Goal: Check status: Check status

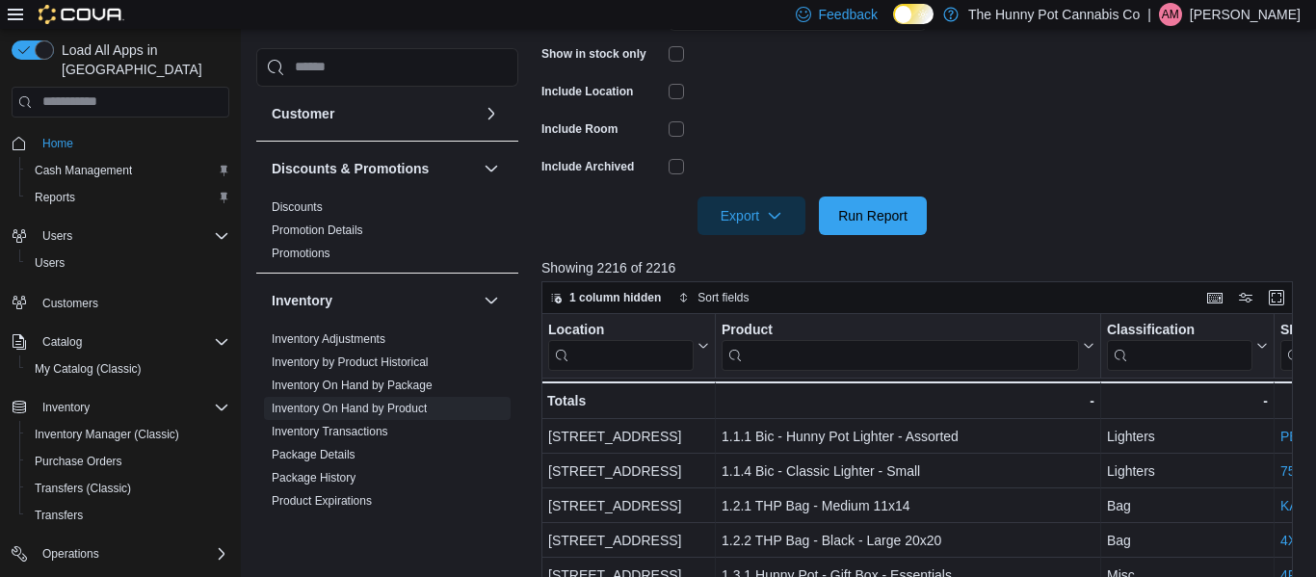
scroll to position [115, 0]
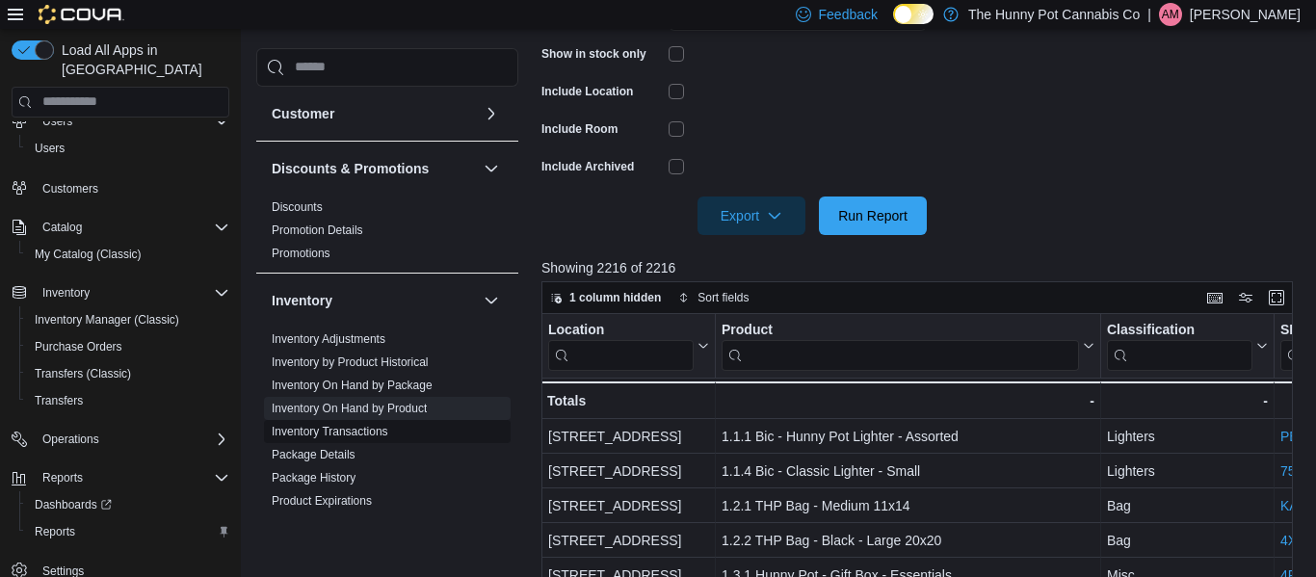
click at [364, 432] on link "Inventory Transactions" at bounding box center [330, 431] width 117 height 13
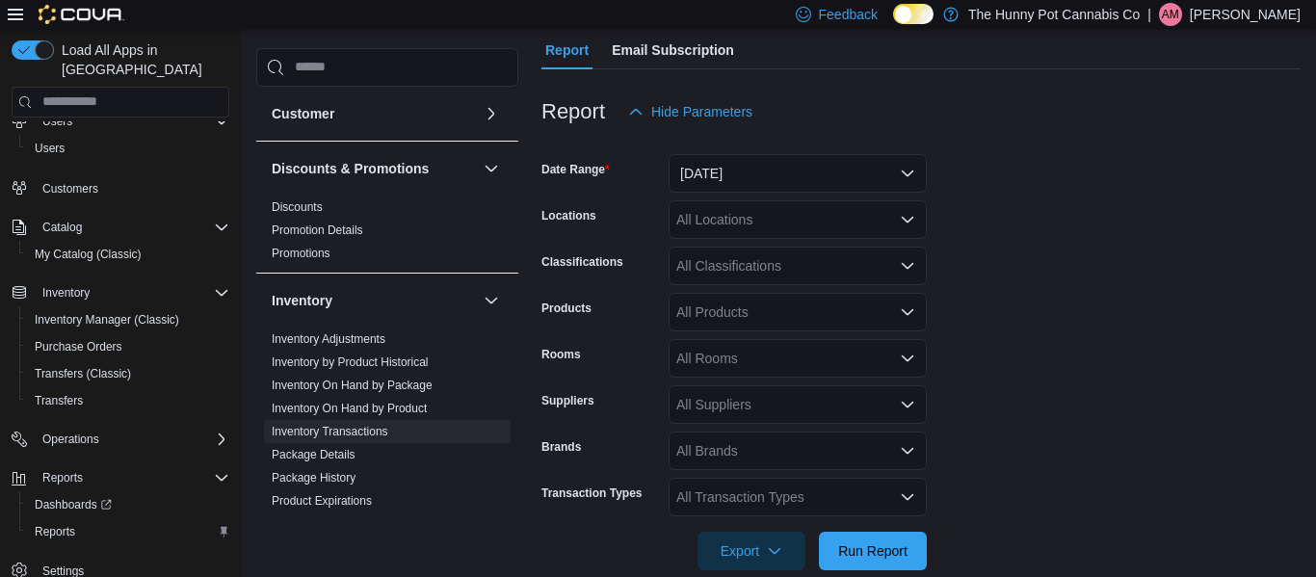
scroll to position [197, 0]
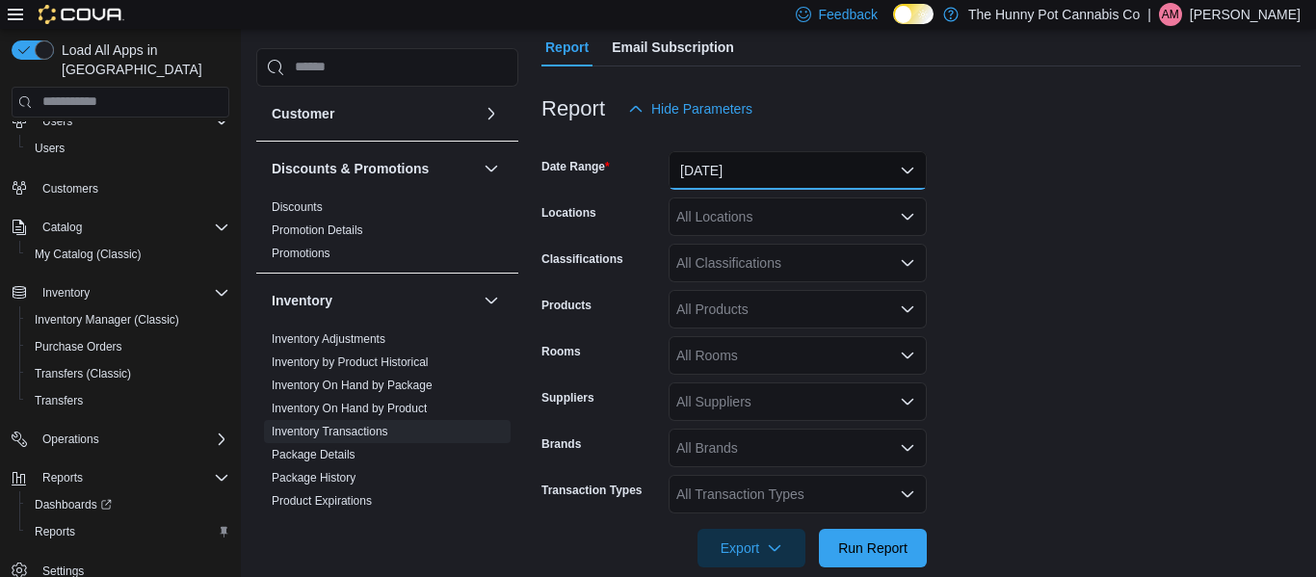
click at [877, 175] on button "[DATE]" at bounding box center [798, 170] width 258 height 39
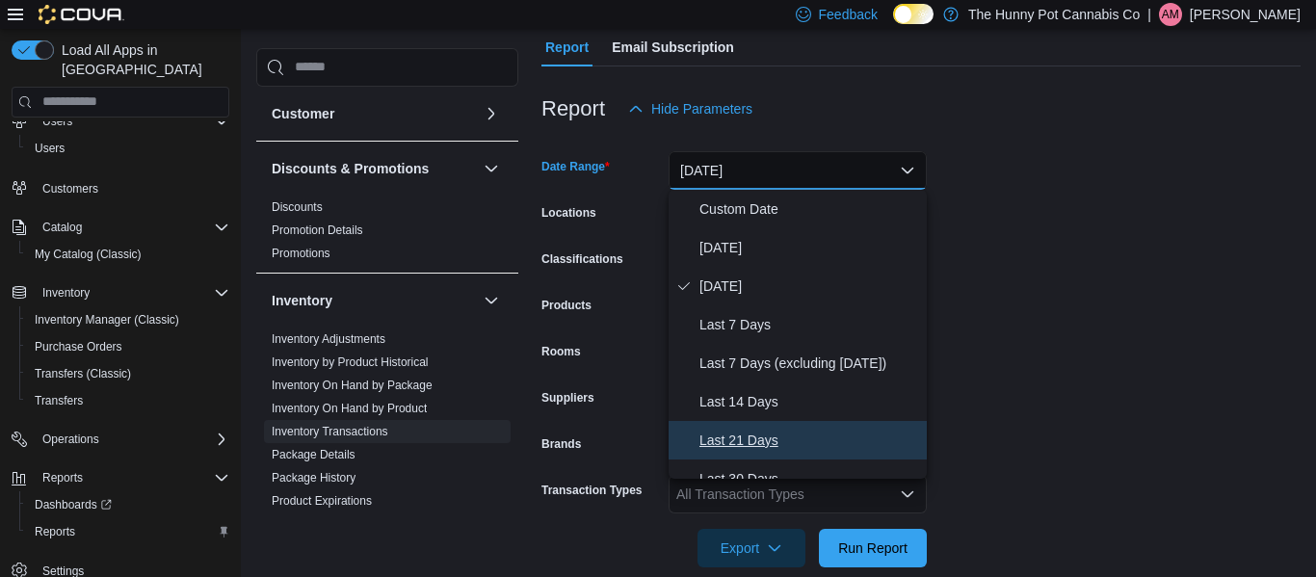
click at [757, 444] on span "Last 21 Days" at bounding box center [810, 440] width 220 height 23
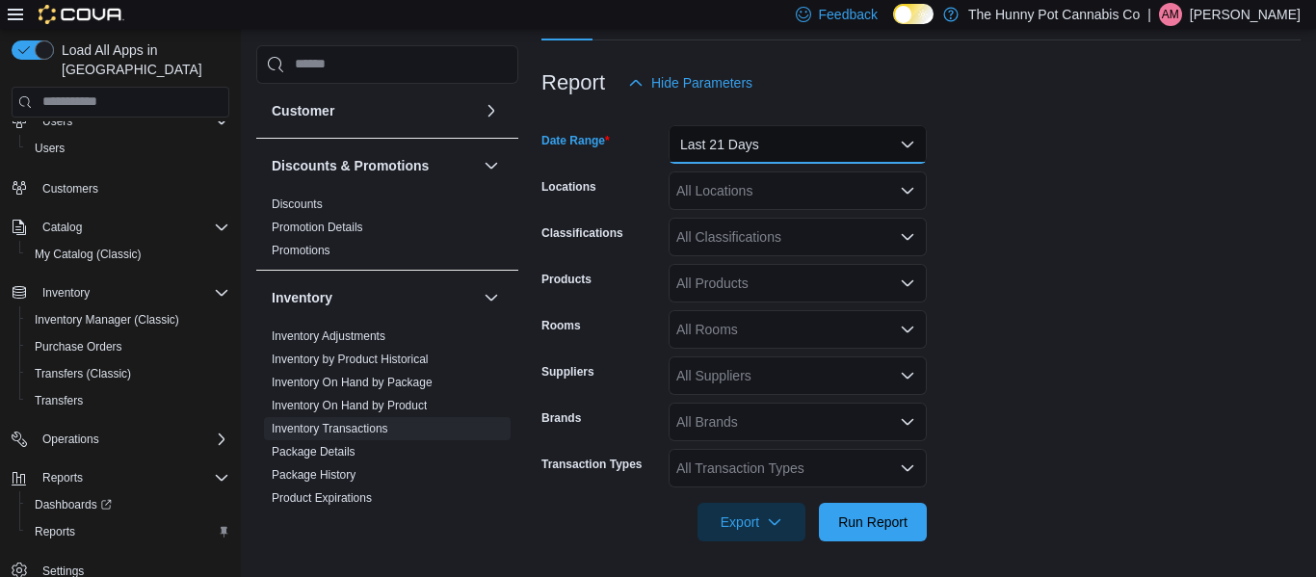
scroll to position [225, 0]
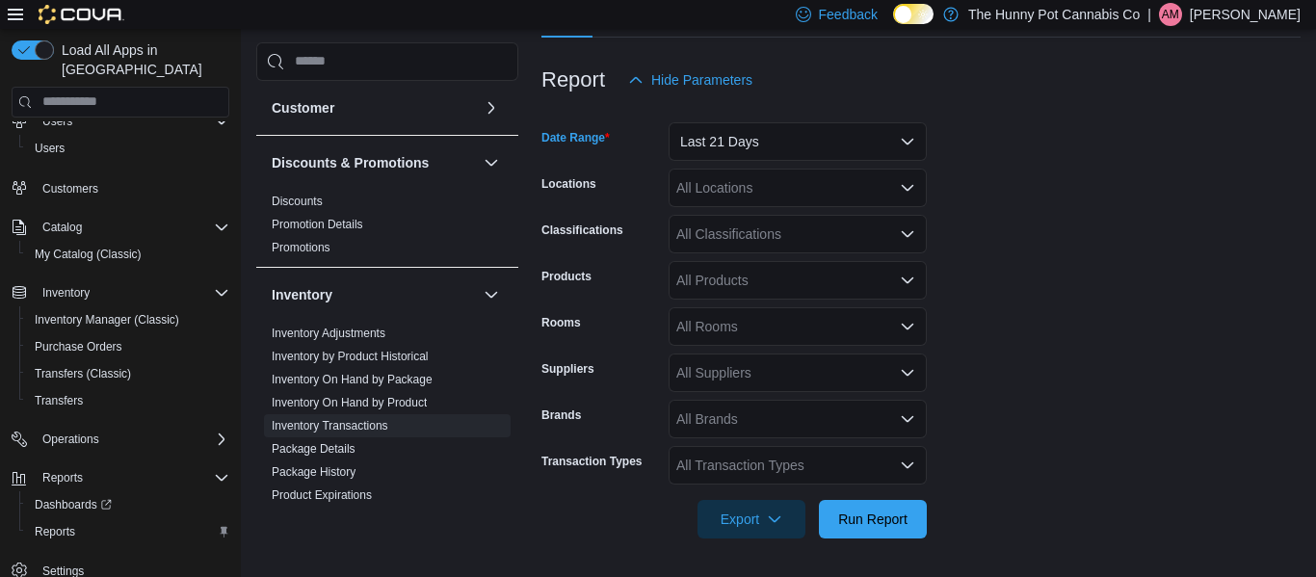
click at [767, 281] on div "All Products" at bounding box center [798, 280] width 258 height 39
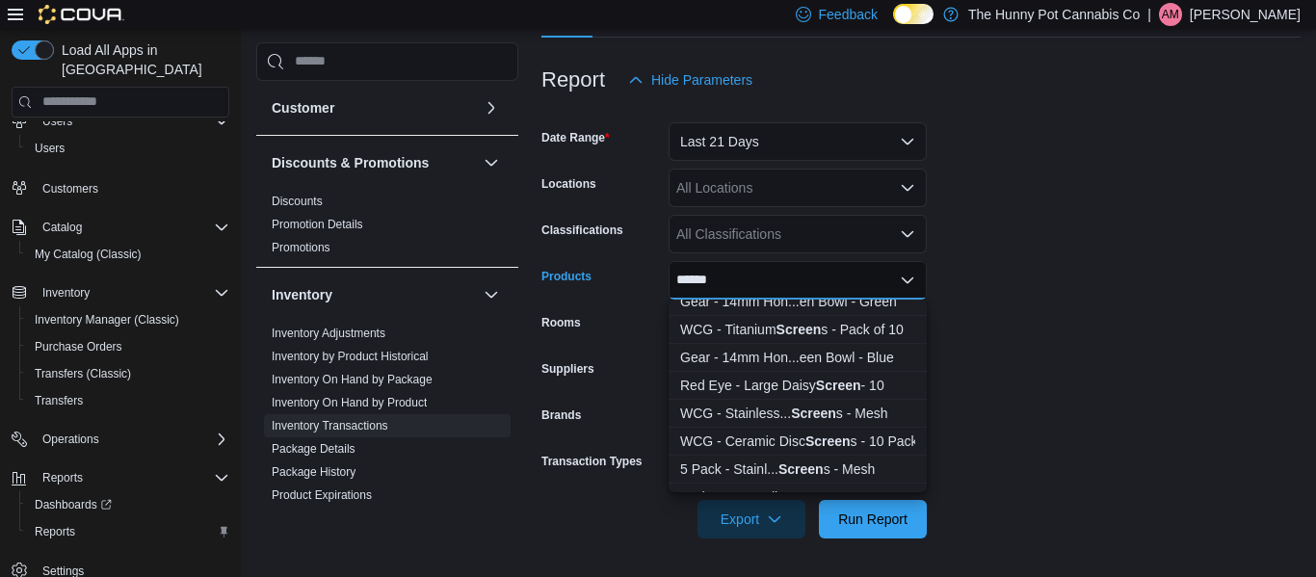
scroll to position [181, 0]
type input "******"
click at [761, 411] on div "WCG - Stainless... Screen s - Mesh" at bounding box center [797, 411] width 235 height 19
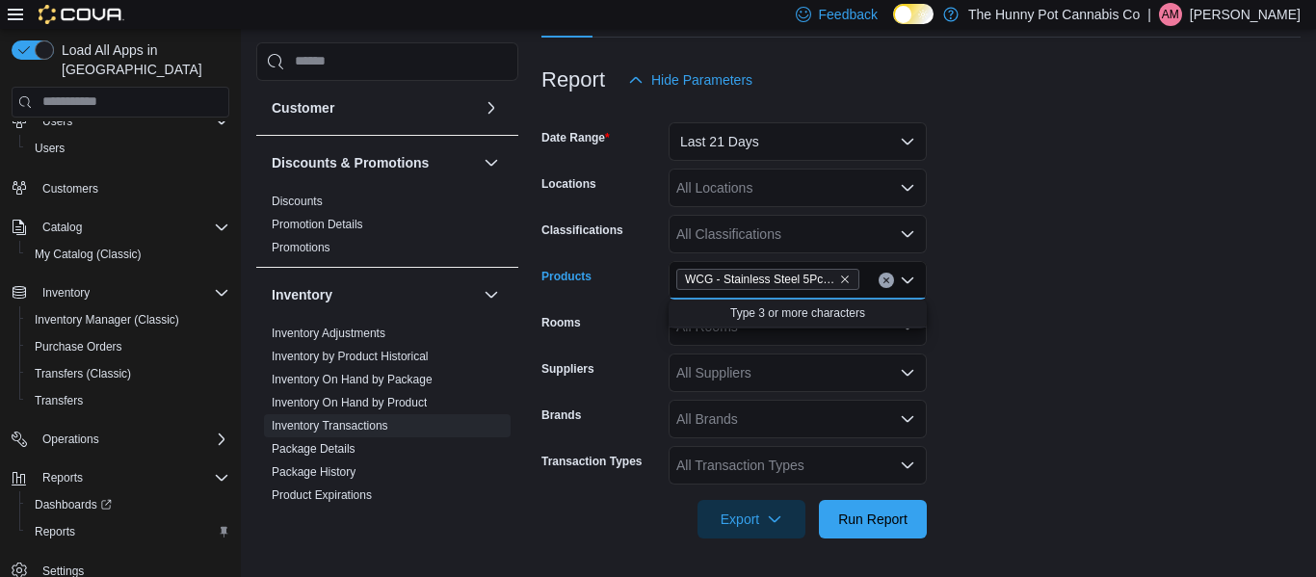
scroll to position [0, 0]
click at [1167, 327] on form "Date Range Last 21 Days Locations All Locations Classifications All Classificat…" at bounding box center [921, 318] width 759 height 439
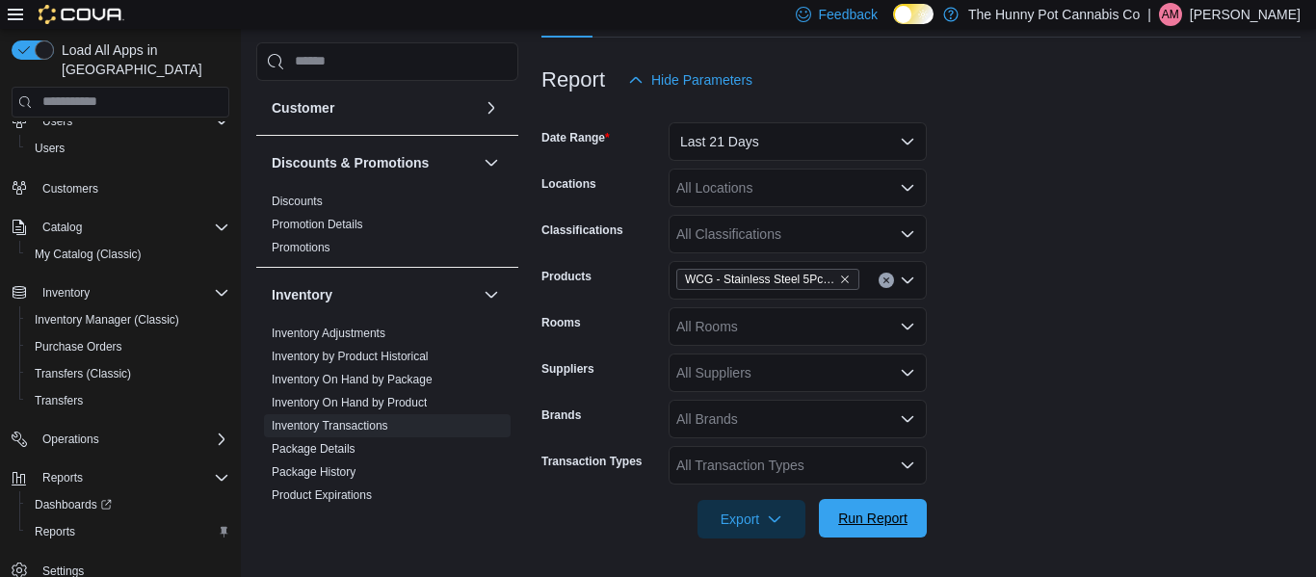
click at [874, 525] on span "Run Report" at bounding box center [872, 518] width 69 height 19
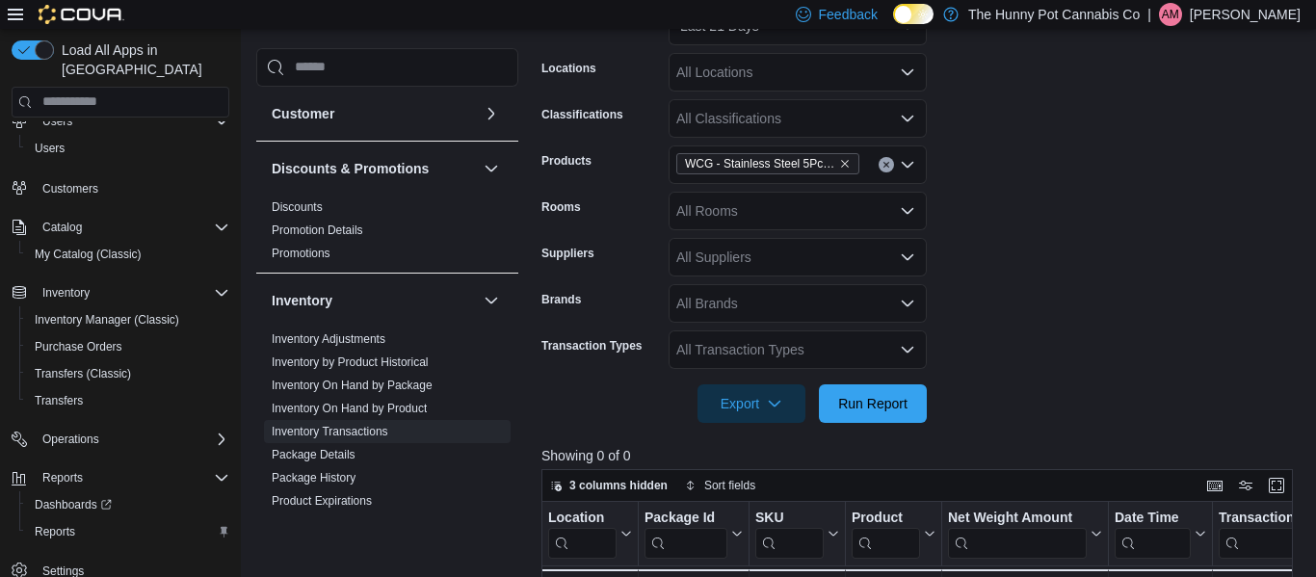
scroll to position [344, 0]
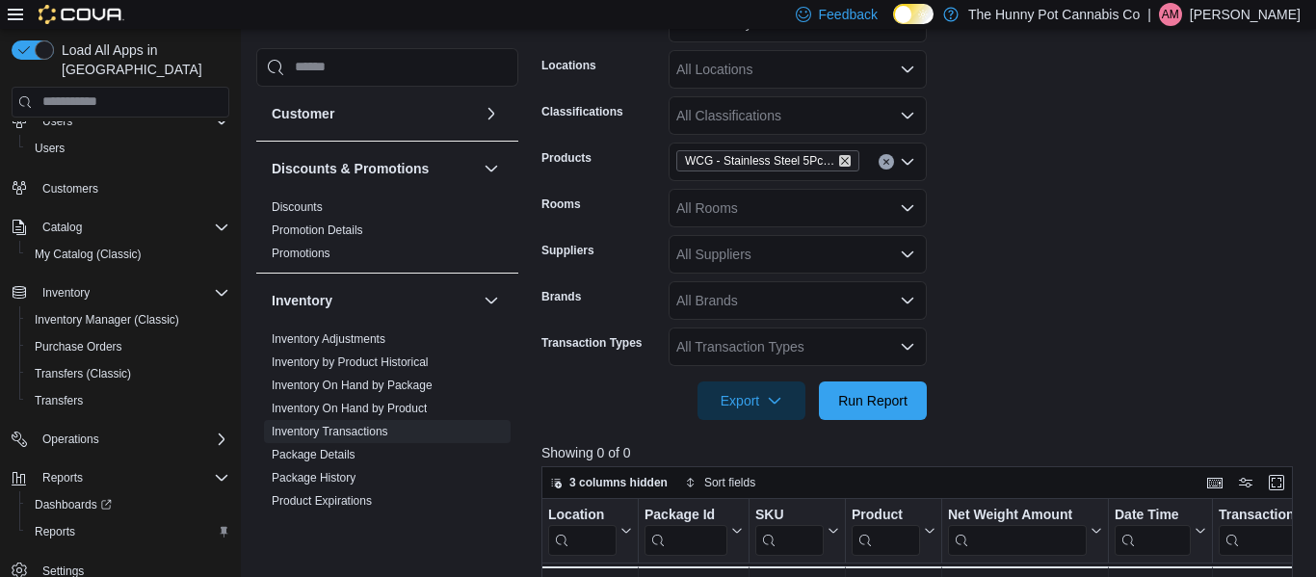
click at [844, 163] on icon "Remove WCG - Stainless Steel 5Pc Screens - Mesh from selection in this group" at bounding box center [845, 161] width 12 height 12
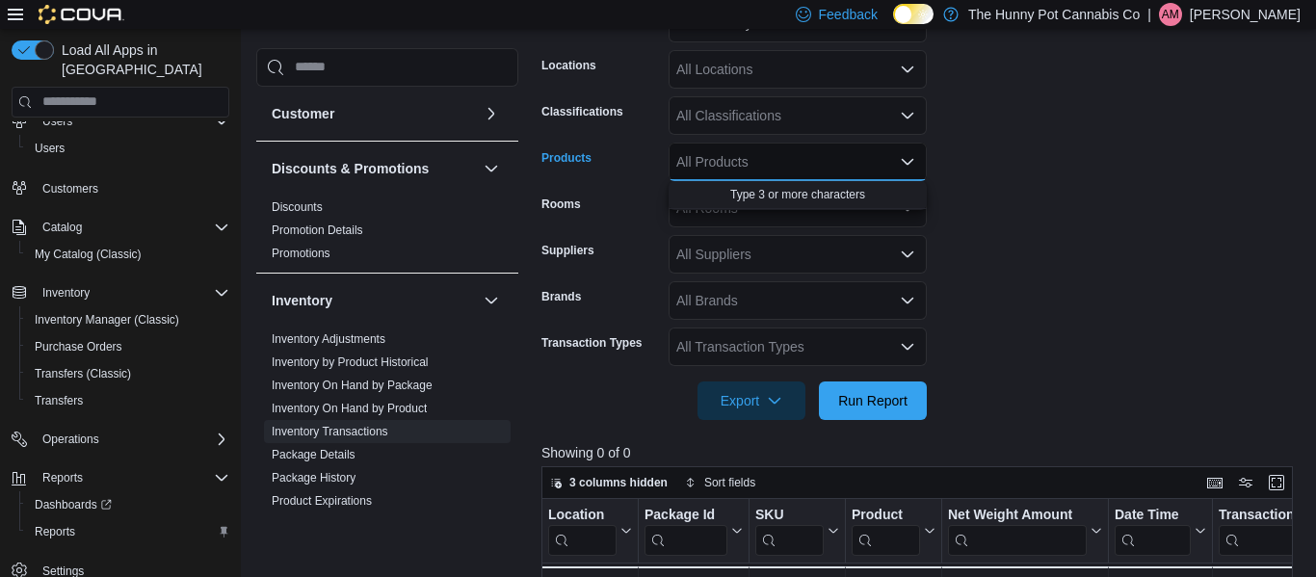
click at [742, 162] on div "All Products Combo box. Selected. Combo box input. All Products. Type some text…" at bounding box center [798, 162] width 258 height 39
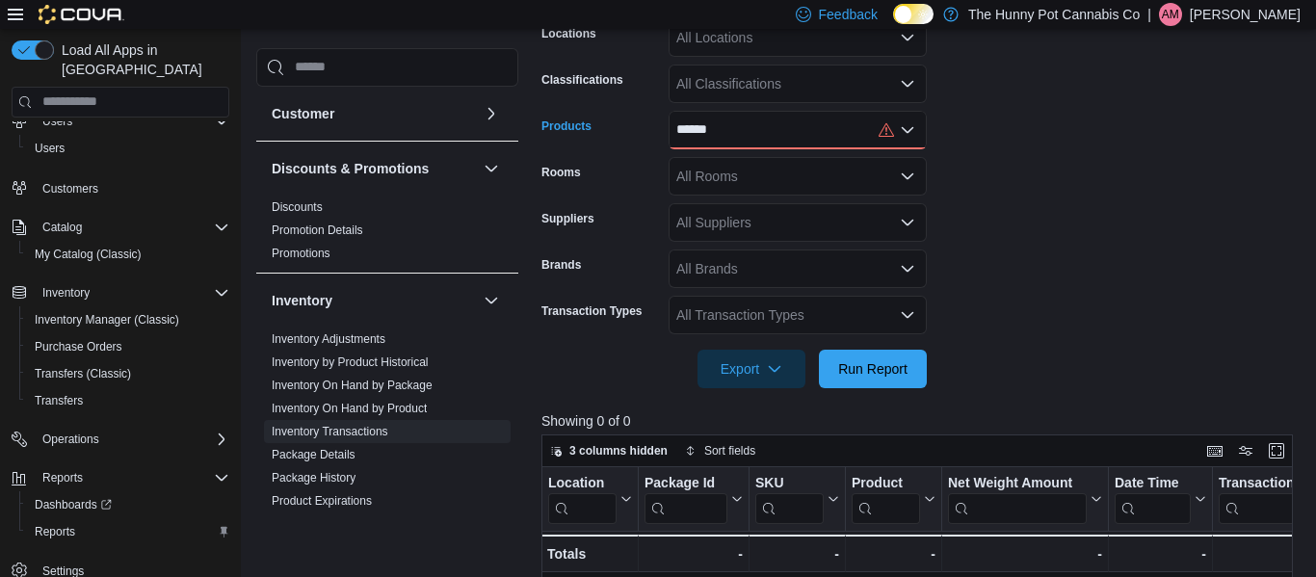
scroll to position [377, 0]
type input "******"
click at [739, 130] on div "****** Combo box. Selected. screen. Selected. Combo box input. All Products. Ty…" at bounding box center [798, 129] width 258 height 39
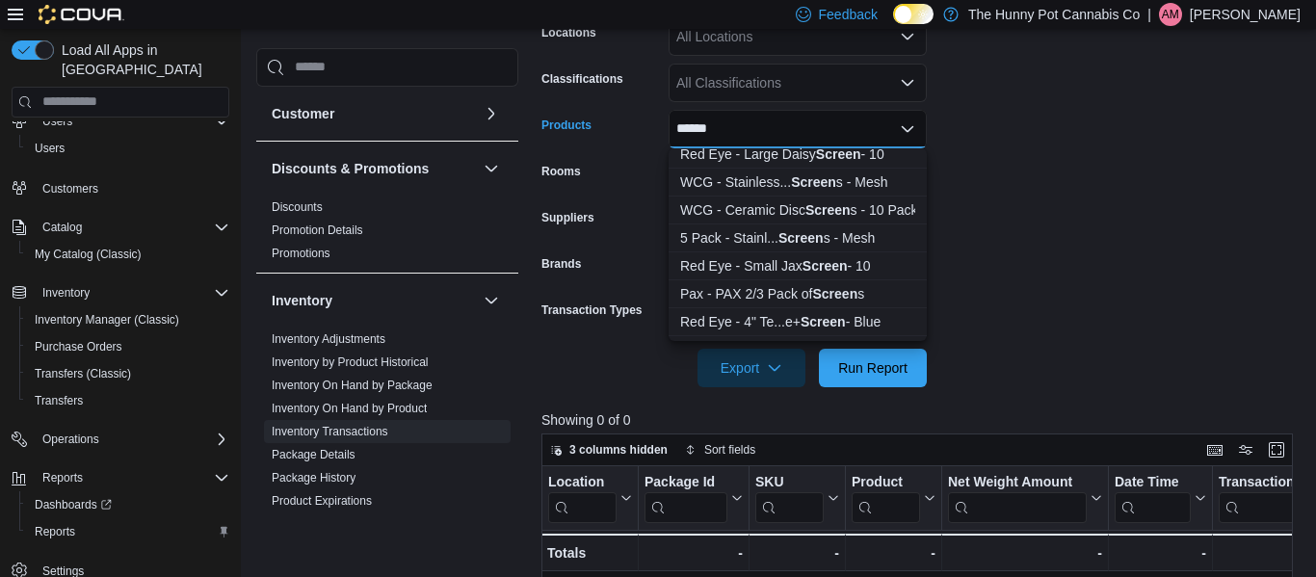
scroll to position [310, 0]
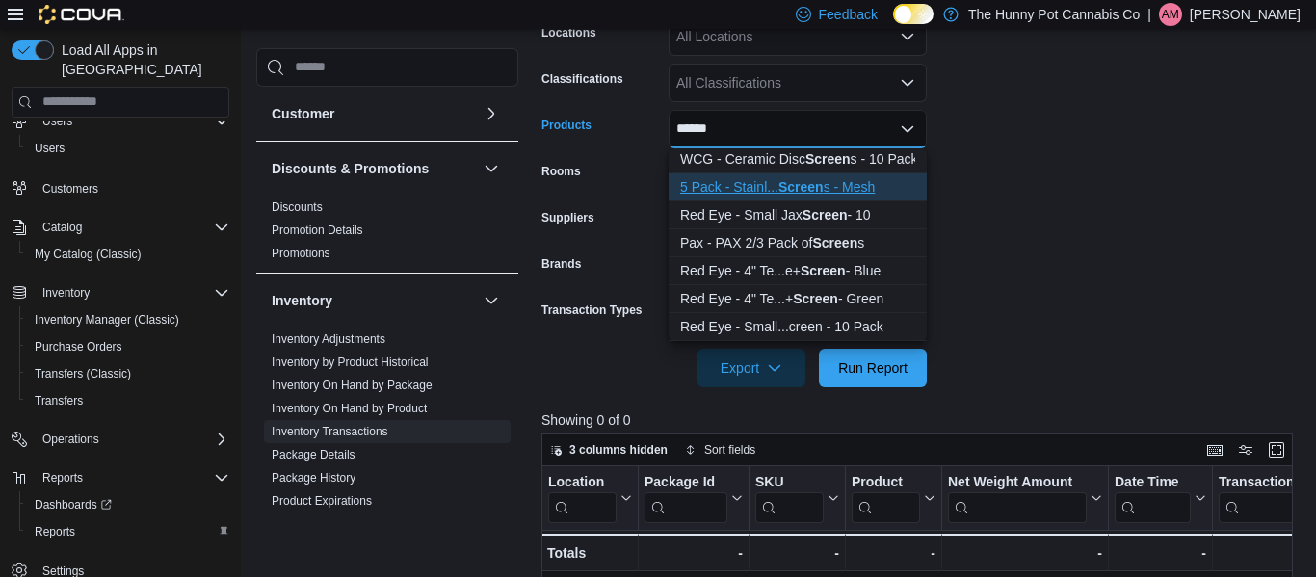
click at [774, 185] on div "5 Pack - Stainl... Screen s - Mesh" at bounding box center [797, 186] width 235 height 19
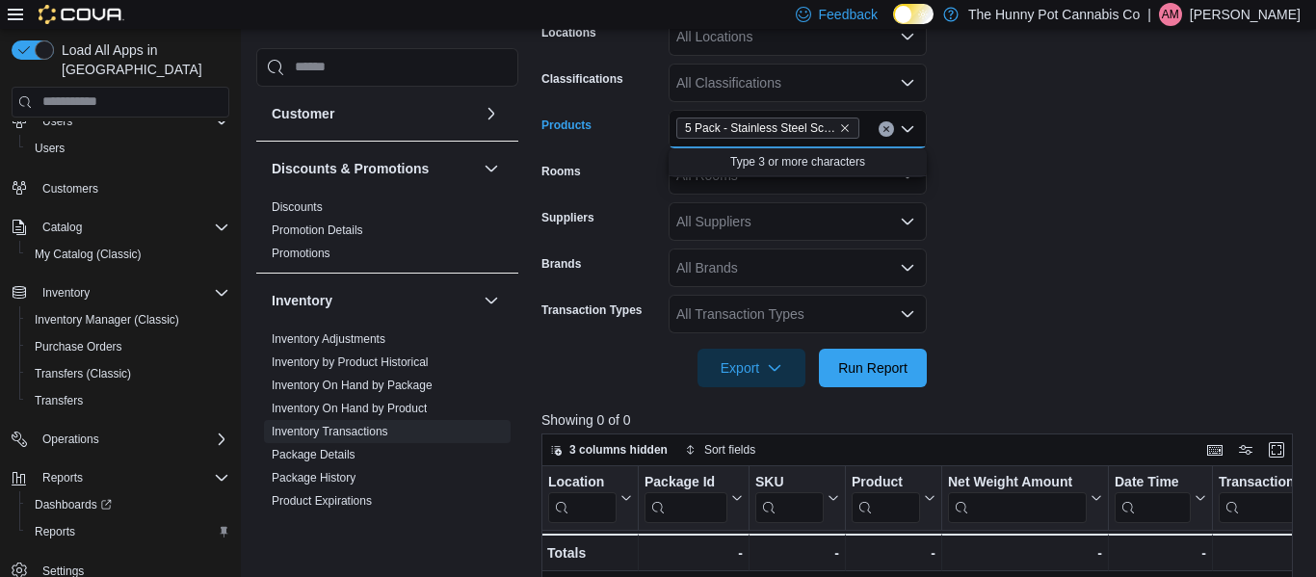
scroll to position [0, 0]
click at [880, 375] on span "Run Report" at bounding box center [872, 367] width 69 height 19
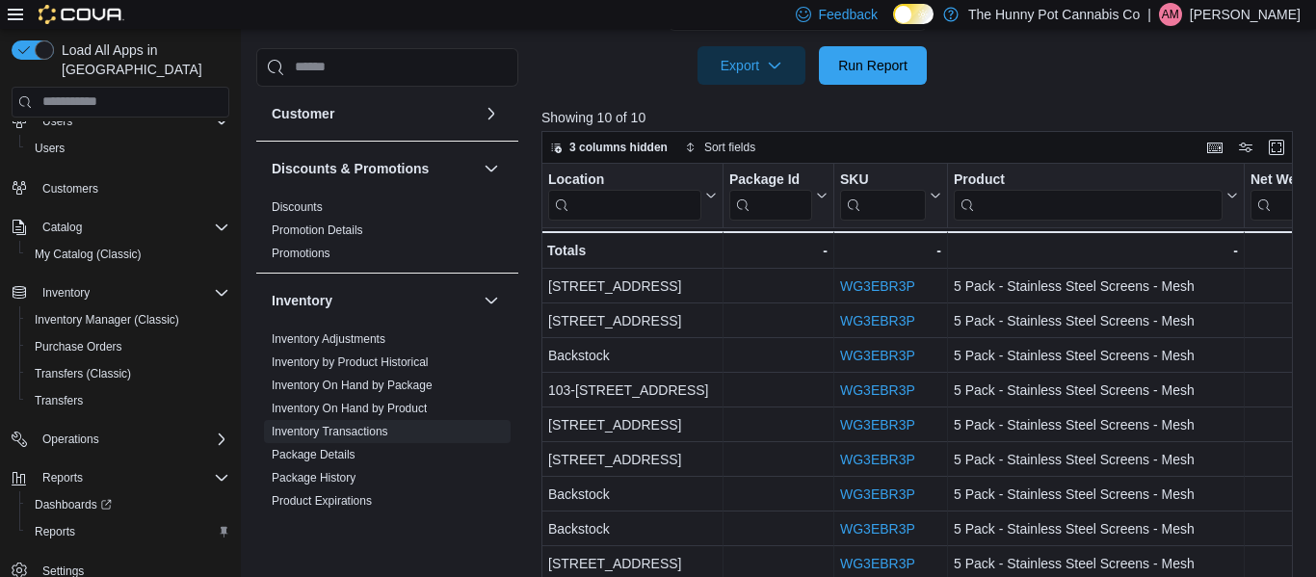
scroll to position [710, 0]
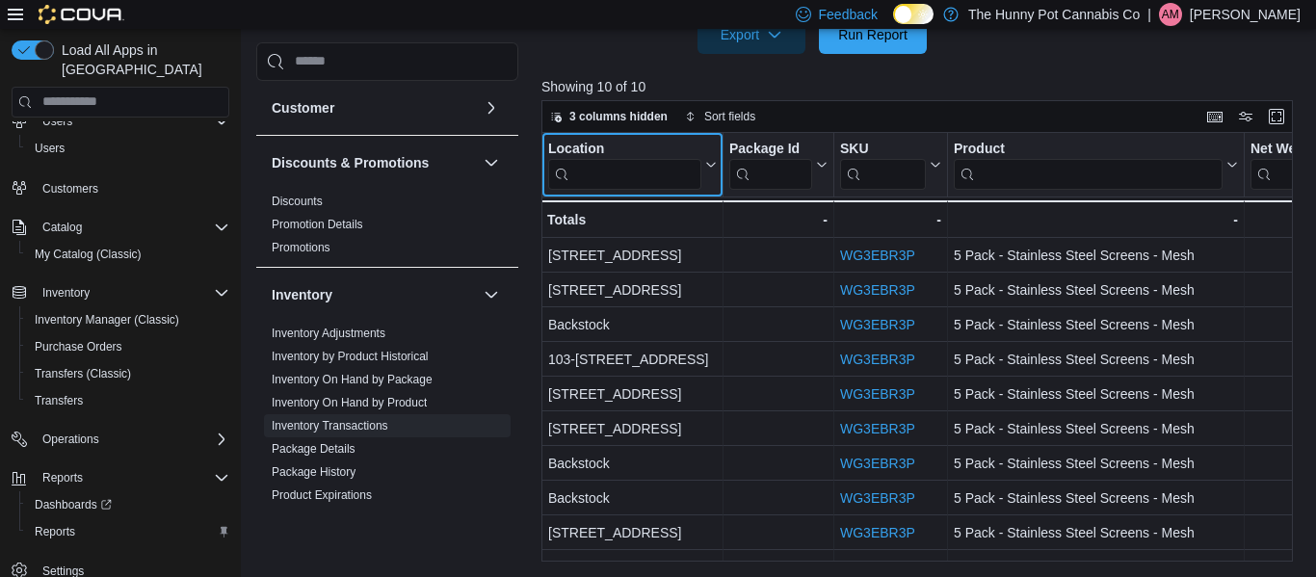
click at [640, 182] on input "search" at bounding box center [624, 174] width 153 height 31
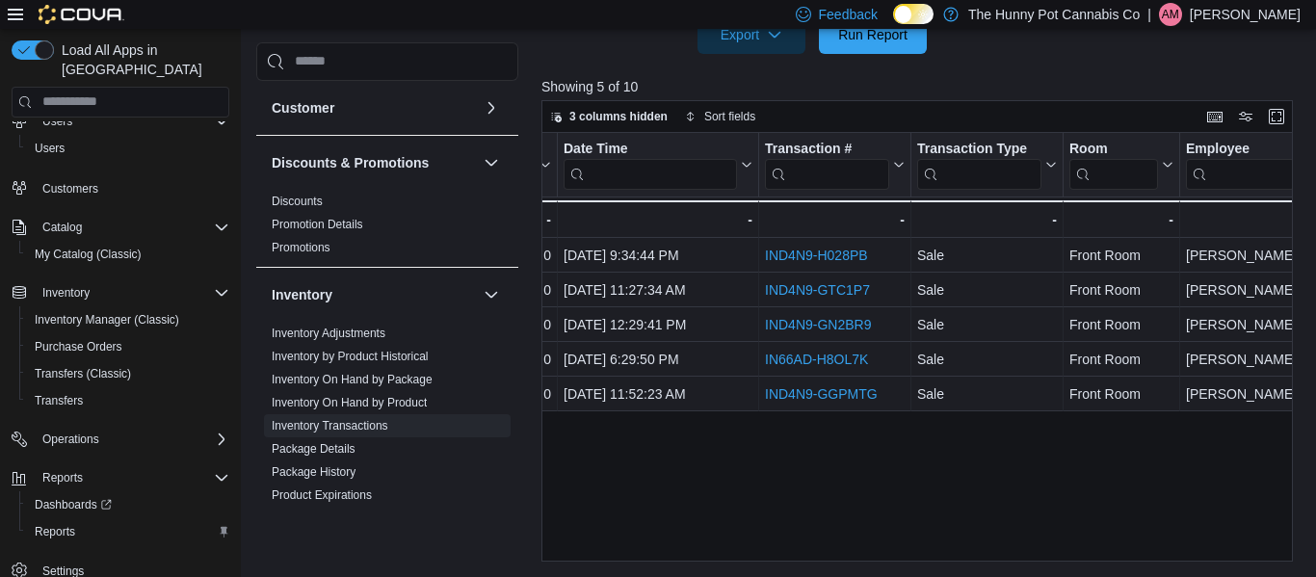
type input "***"
